Goal: Transaction & Acquisition: Purchase product/service

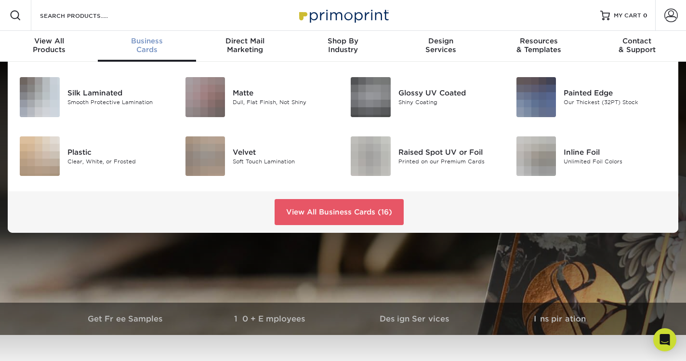
click at [152, 51] on div "Business Cards" at bounding box center [147, 45] width 98 height 17
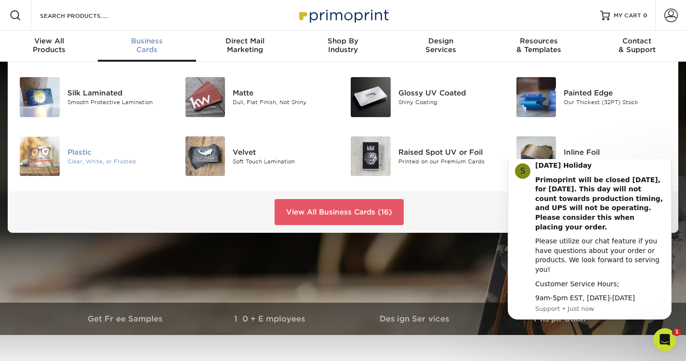
click at [80, 155] on div "Plastic" at bounding box center [118, 152] width 103 height 11
click at [574, 93] on div "Painted Edge" at bounding box center [615, 93] width 103 height 11
click at [245, 94] on div "Matte" at bounding box center [284, 93] width 103 height 11
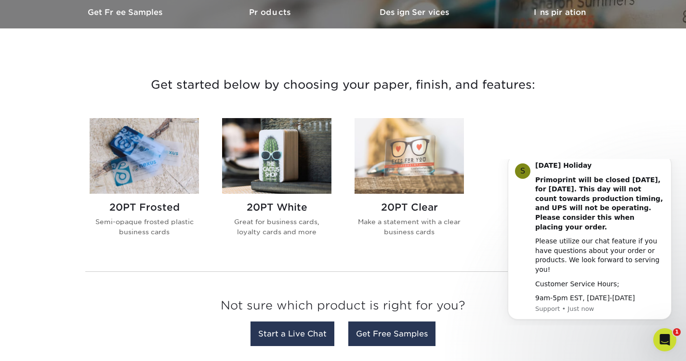
scroll to position [306, 0]
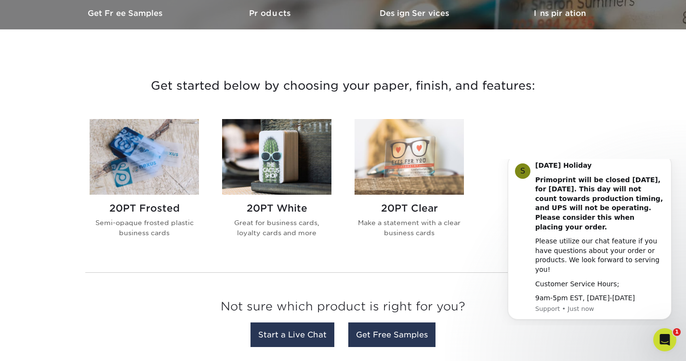
click at [414, 157] on img at bounding box center [409, 157] width 109 height 76
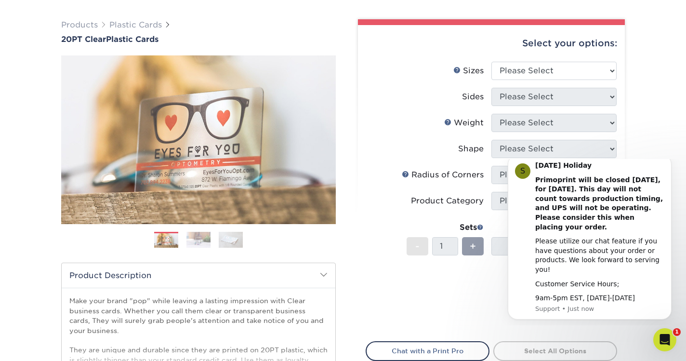
scroll to position [70, 0]
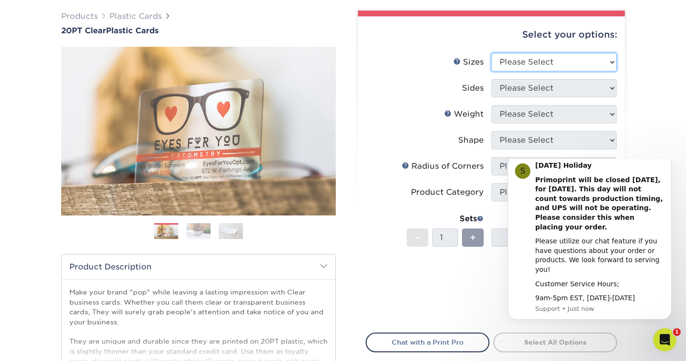
select select "2.50x2.50"
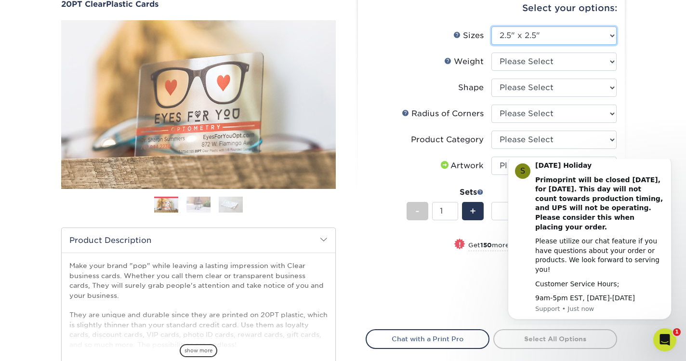
scroll to position [59, 0]
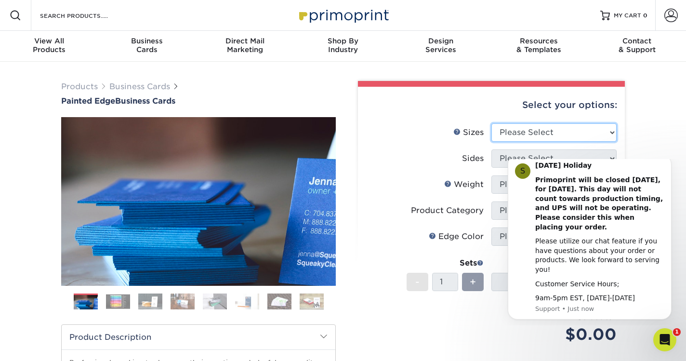
select select "2.50x2.50"
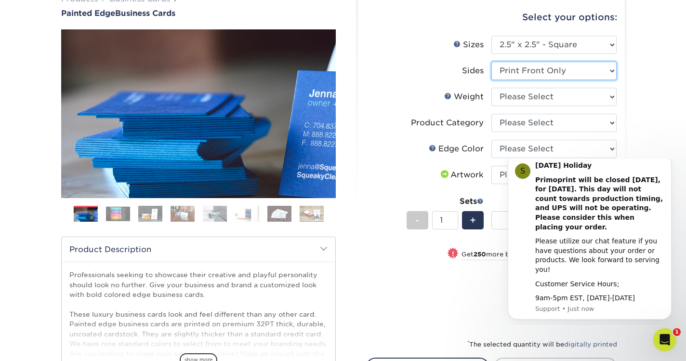
scroll to position [90, 0]
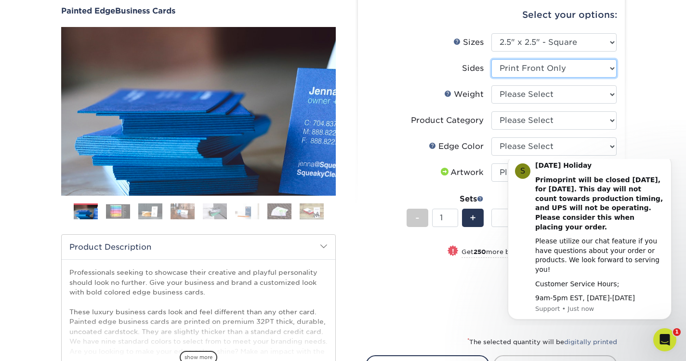
select select "13abbda7-1d64-4f25-8bb2-c179b224825d"
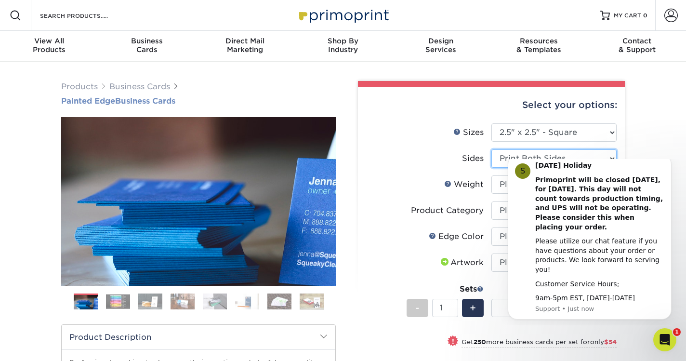
scroll to position [0, 0]
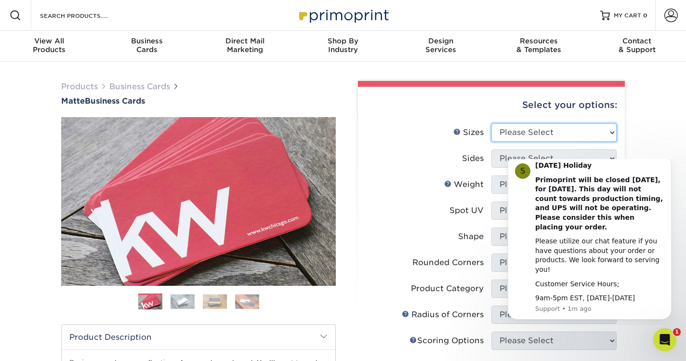
select select "2.00x2.00"
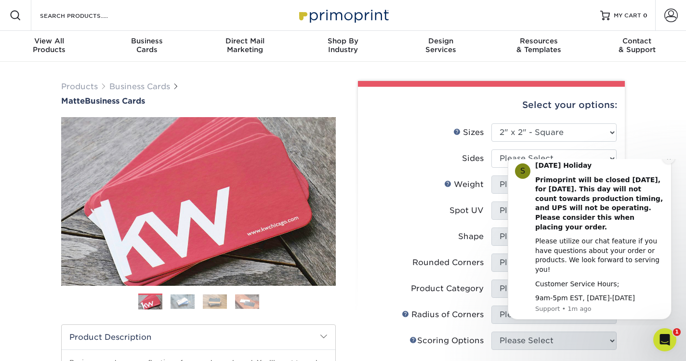
click at [670, 164] on button "Dismiss notification" at bounding box center [669, 157] width 13 height 13
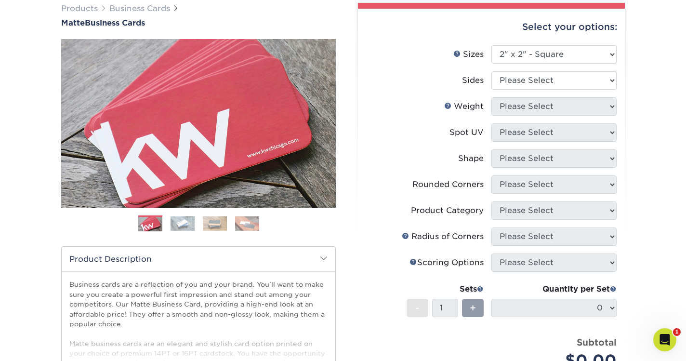
scroll to position [76, 0]
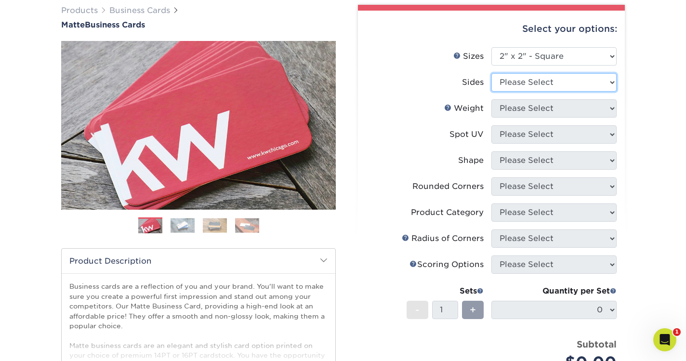
select select "13abbda7-1d64-4f25-8bb2-c179b224825d"
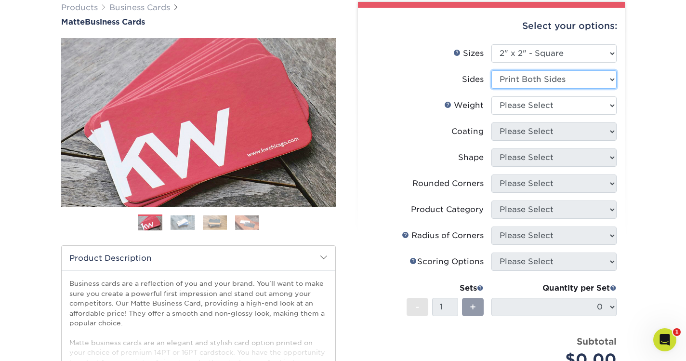
scroll to position [72, 0]
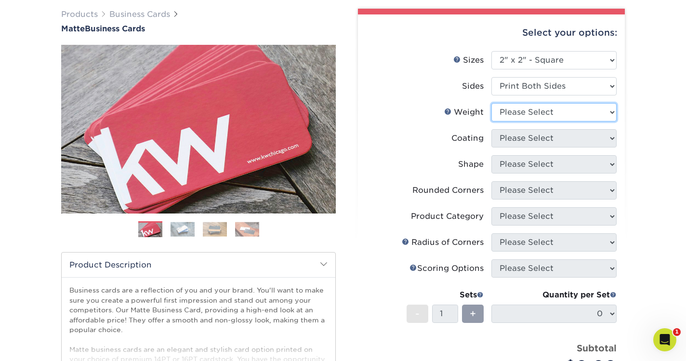
select select "16PT"
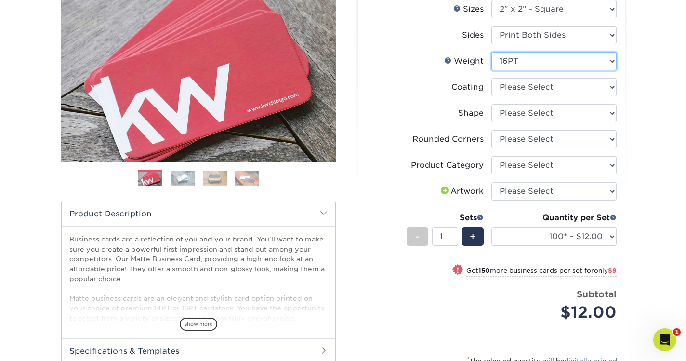
scroll to position [123, 0]
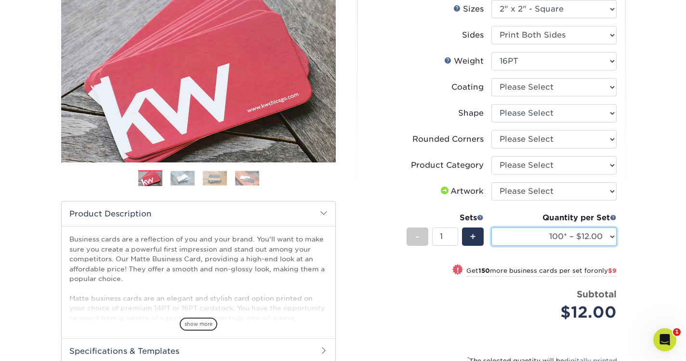
select select "250* – $21.00"
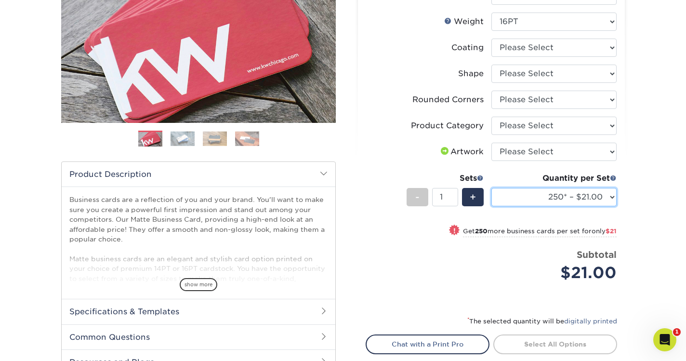
scroll to position [164, 0]
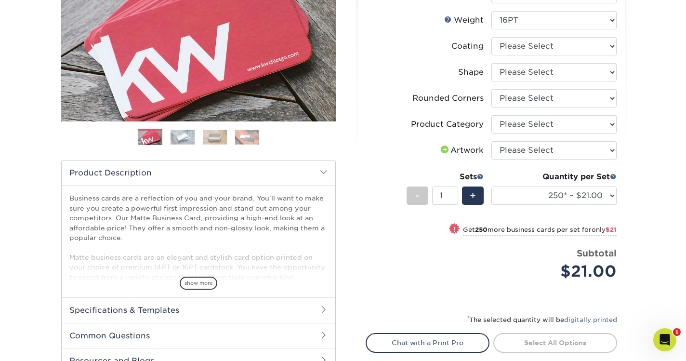
click at [653, 203] on div "Products Business Cards Matte Business Cards Previous Next 100 $ 9" at bounding box center [343, 171] width 686 height 548
click at [565, 140] on li "Product Category Please Select Business Cards" at bounding box center [491, 128] width 251 height 26
select select "upload"
select select "121bb7b5-3b4d-429f-bd8d-bbf80e953313"
select select "-1"
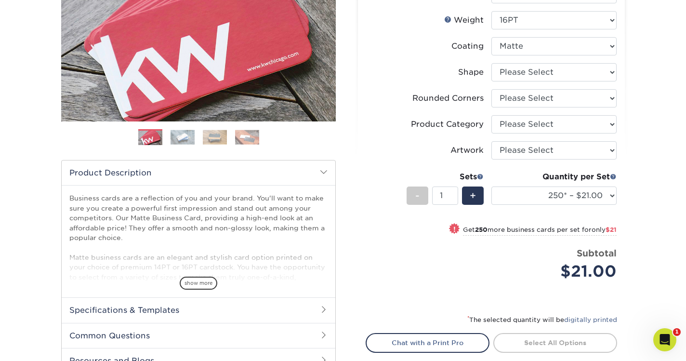
select select "-1"
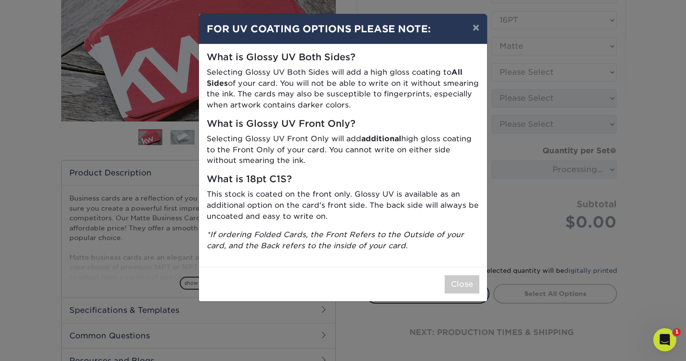
click at [550, 77] on div "× FOR UV COATING OPTIONS PLEASE NOTE: What is Glossy UV Both Sides? Selecting G…" at bounding box center [343, 180] width 686 height 361
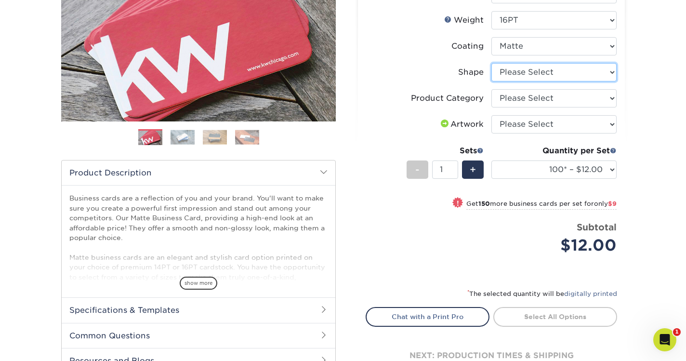
select select "standard"
select select "-1"
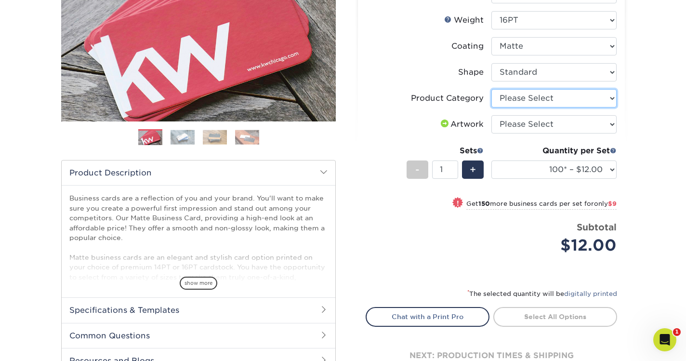
select select "3b5148f1-0588-4f88-a218-97bcfdce65c1"
select select "upload"
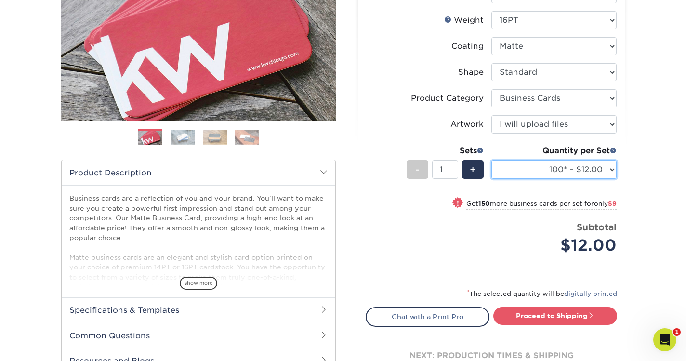
select select "250* – $21.00"
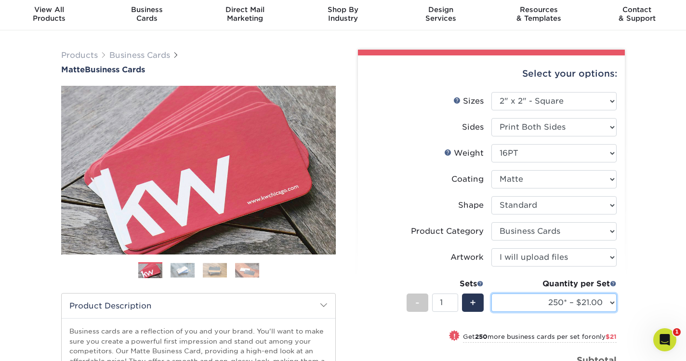
scroll to position [27, 0]
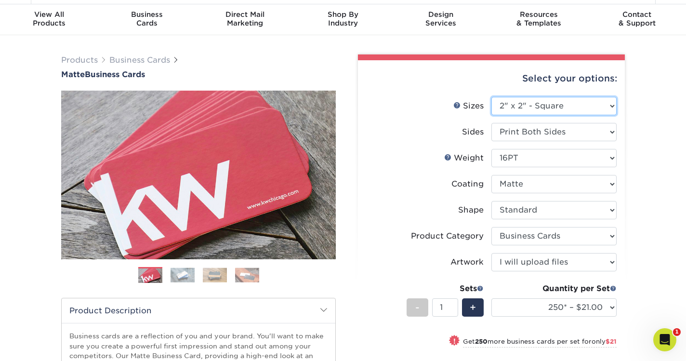
select select "2.50x2.50"
select select "-1"
select select
select select "-1"
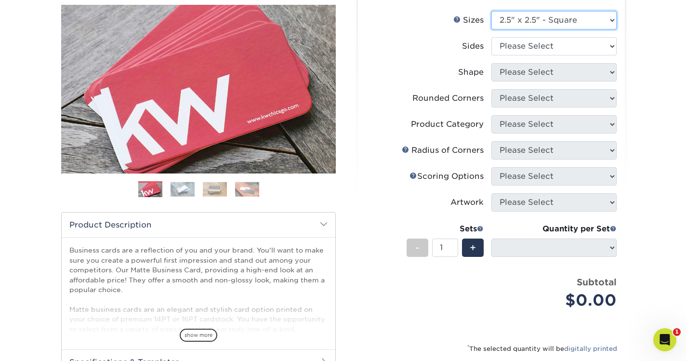
scroll to position [114, 0]
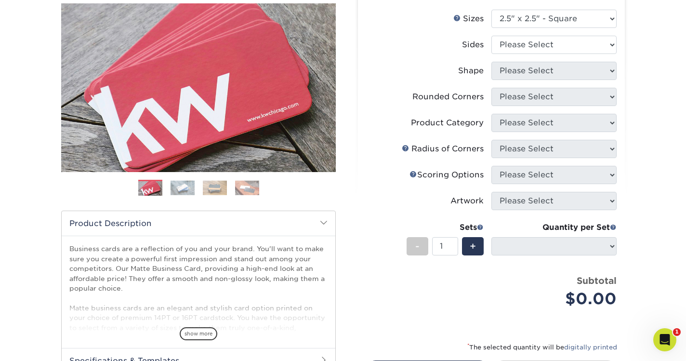
click at [559, 229] on div "Quantity per Set" at bounding box center [554, 228] width 125 height 12
select select "13abbda7-1d64-4f25-8bb2-c179b224825d"
select select
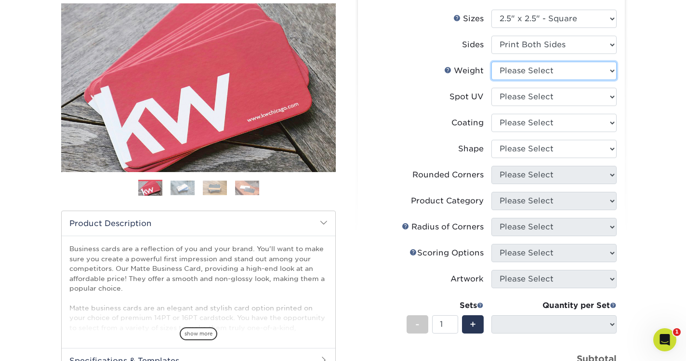
select select "16PT"
select select
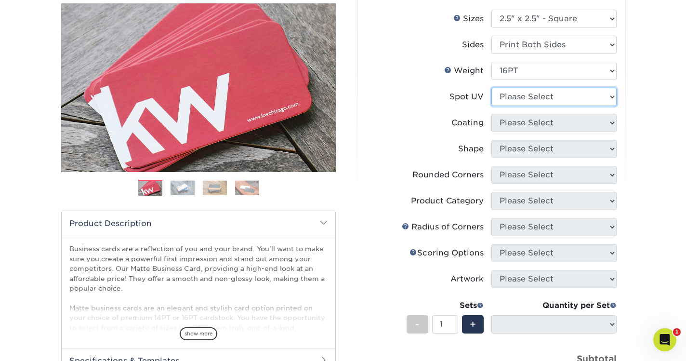
select select "3"
select select
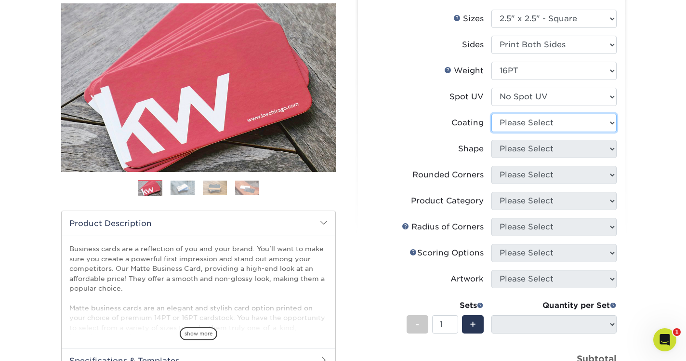
select select "121bb7b5-3b4d-429f-bd8d-bbf80e953313"
select select
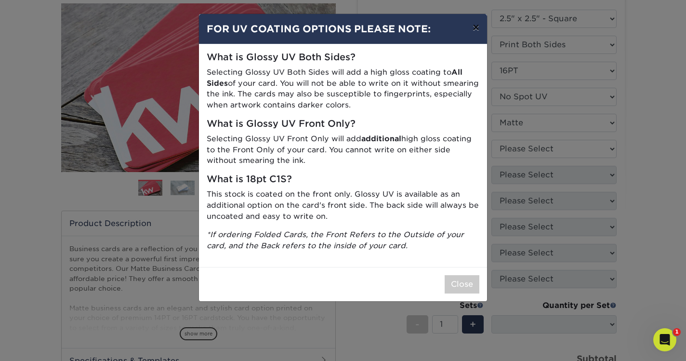
click at [474, 30] on button "×" at bounding box center [476, 27] width 22 height 27
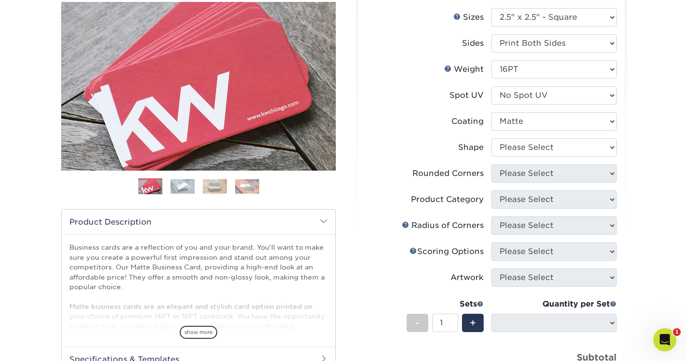
scroll to position [111, 0]
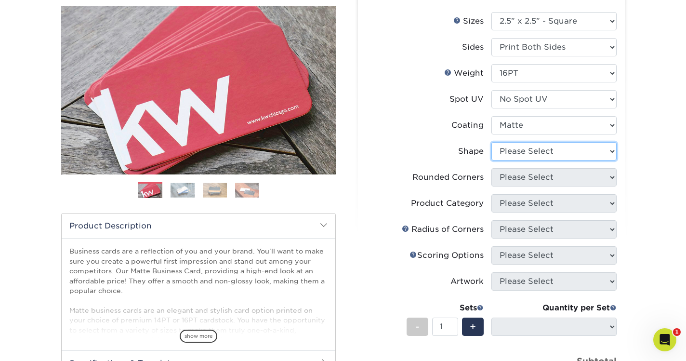
select select "standard"
select select
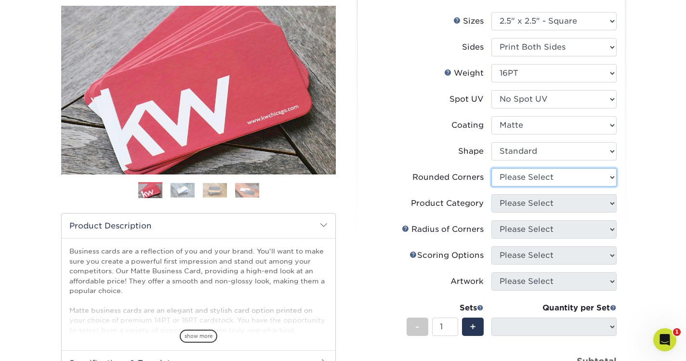
select select "7672df9e-0e0a-464d-8e1f-920c575e4da3"
select select "-1"
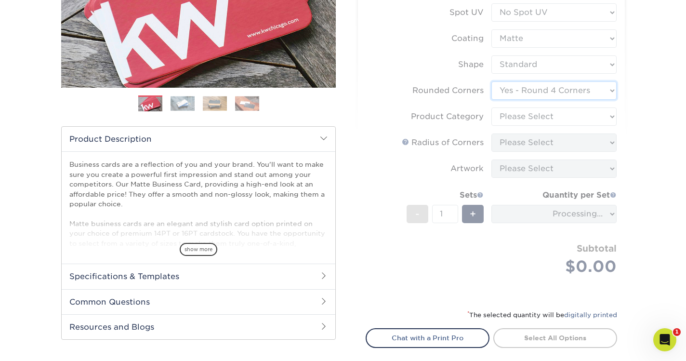
scroll to position [206, 0]
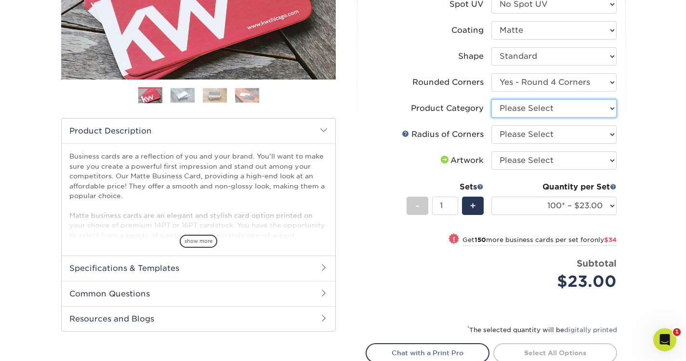
select select "3b5148f1-0588-4f88-a218-97bcfdce65c1"
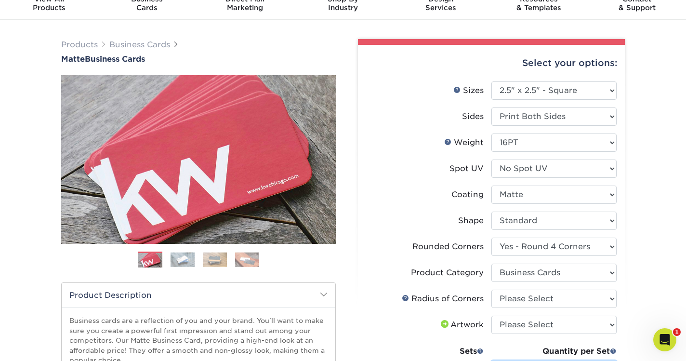
scroll to position [0, 0]
